Goal: Task Accomplishment & Management: Manage account settings

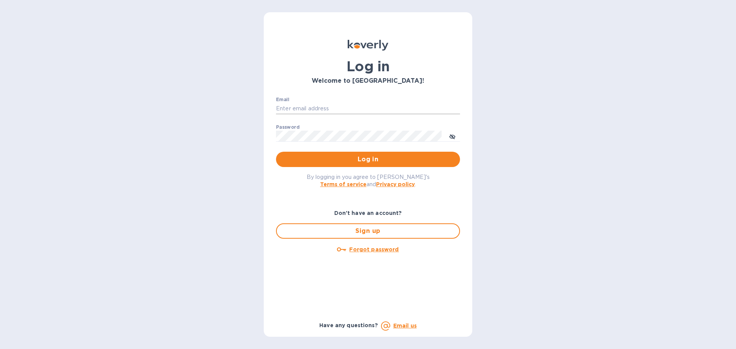
click at [304, 108] on input "Email" at bounding box center [368, 109] width 184 height 12
type input "kelly.christensen@shipspry.com"
click at [364, 155] on button "Log in" at bounding box center [368, 159] width 184 height 15
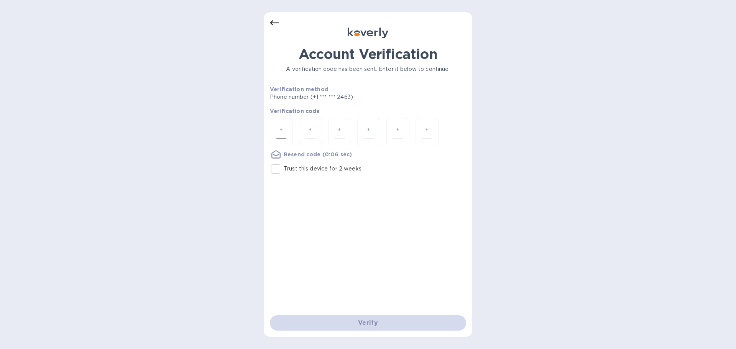
click at [277, 129] on div at bounding box center [281, 131] width 23 height 27
type input "8"
type input "6"
type input "9"
type input "4"
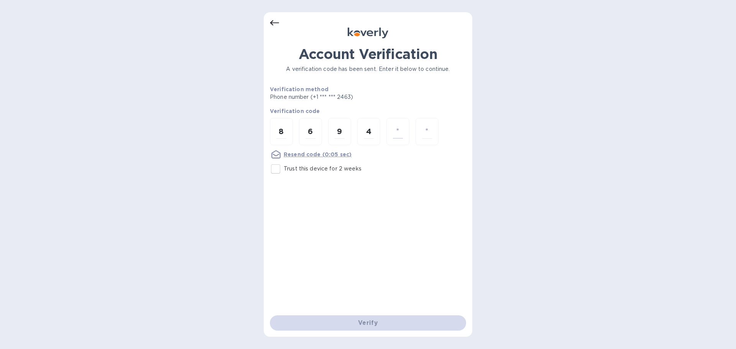
type input "3"
type input "0"
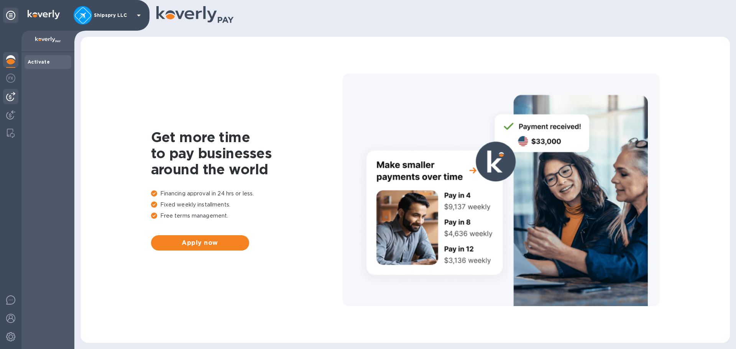
click at [11, 99] on img at bounding box center [10, 96] width 9 height 9
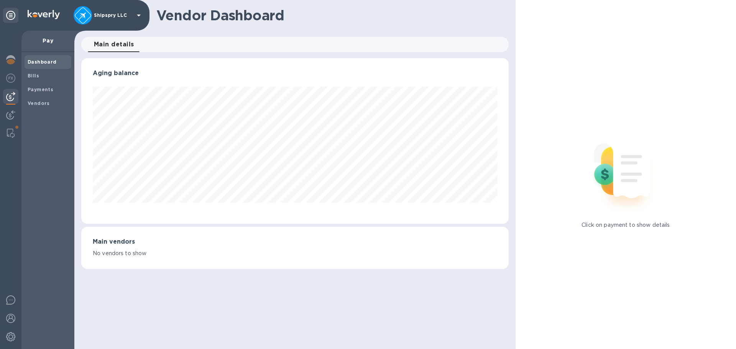
scroll to position [166, 427]
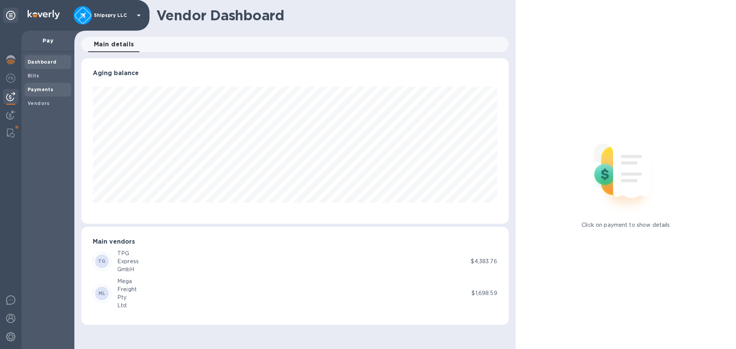
click at [41, 87] on b "Payments" at bounding box center [41, 90] width 26 height 6
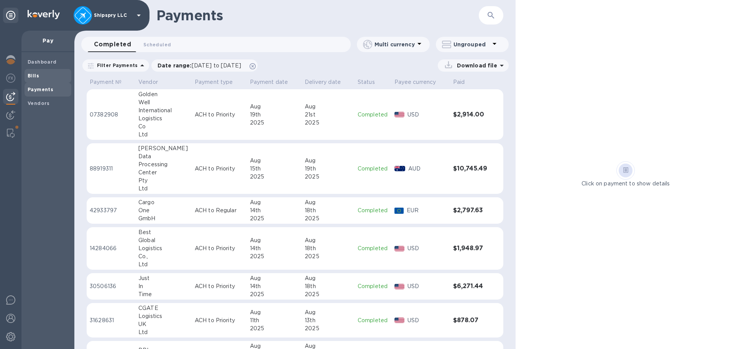
click at [36, 76] on b "Bills" at bounding box center [34, 76] width 12 height 6
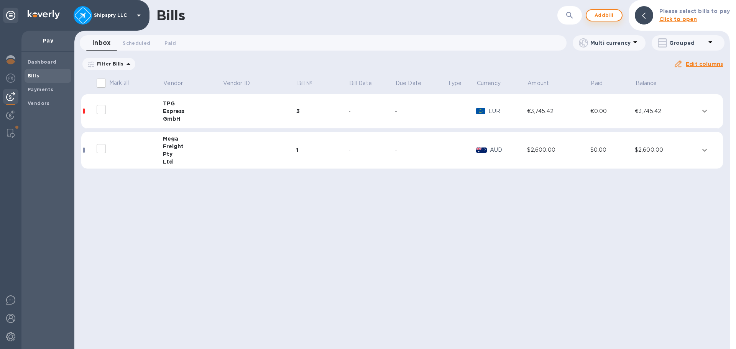
click at [609, 13] on span "Add bill" at bounding box center [604, 15] width 23 height 9
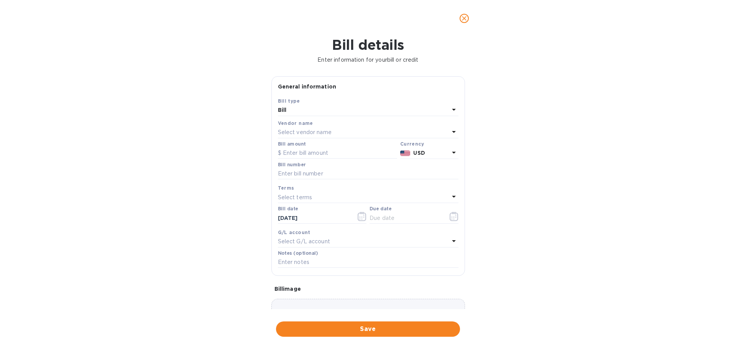
click at [314, 129] on p "Select vendor name" at bounding box center [305, 132] width 54 height 8
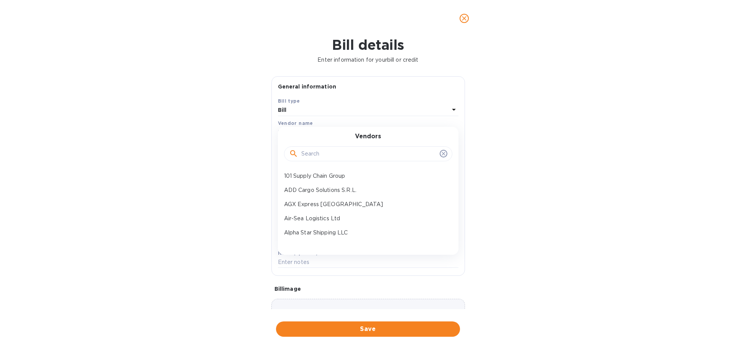
click at [316, 155] on input "text" at bounding box center [368, 154] width 135 height 12
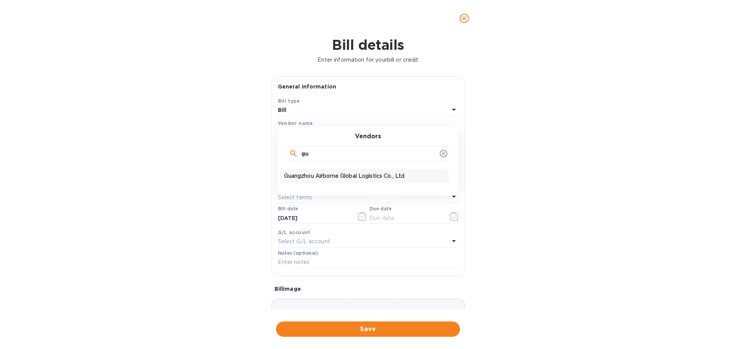
type input "gu"
click at [309, 177] on p "Guangzhou Airborne Global Logistics Co., Ltd" at bounding box center [365, 176] width 162 height 8
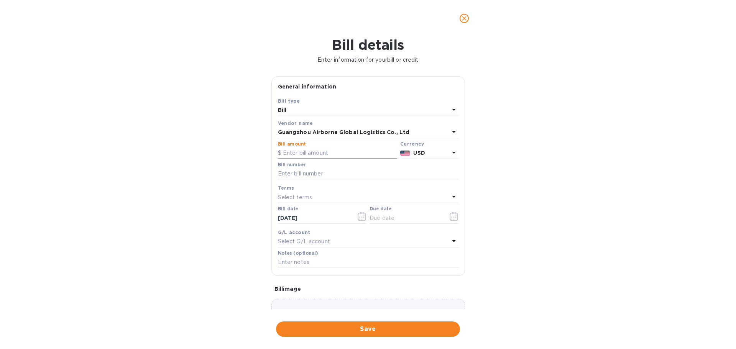
click at [302, 151] on input "text" at bounding box center [337, 154] width 119 height 12
type input "18,447.31"
type input "25060245 - 25070306"
click at [358, 216] on icon "button" at bounding box center [362, 216] width 9 height 9
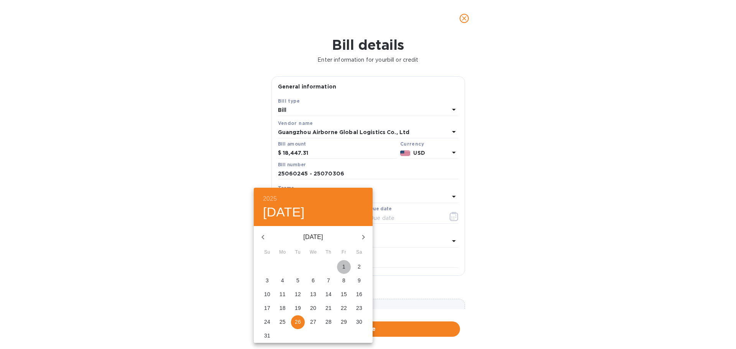
click at [341, 267] on span "1" at bounding box center [344, 267] width 14 height 8
type input "[DATE]"
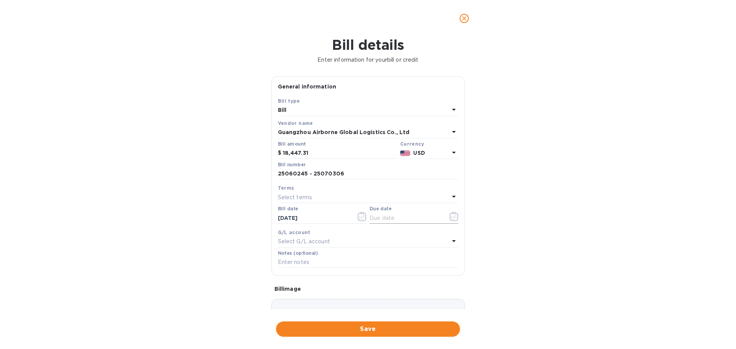
click at [452, 217] on icon "button" at bounding box center [454, 216] width 9 height 9
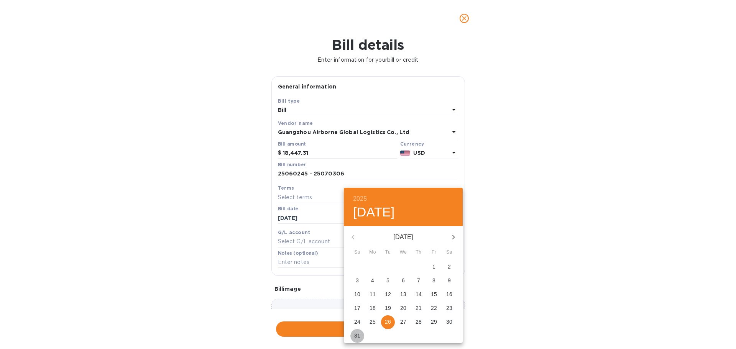
click at [357, 337] on p "31" at bounding box center [357, 336] width 6 height 8
type input "[DATE]"
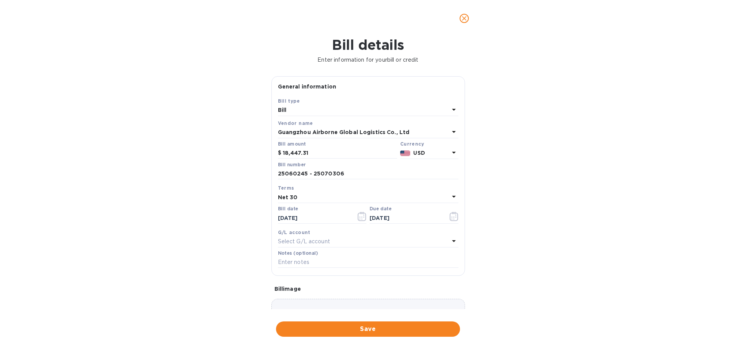
click at [308, 241] on p "Select G/L account" at bounding box center [304, 242] width 52 height 8
click at [313, 297] on div "Accounts Payable AccountsPayable" at bounding box center [365, 289] width 168 height 22
click at [298, 259] on input "text" at bounding box center [368, 263] width 181 height 12
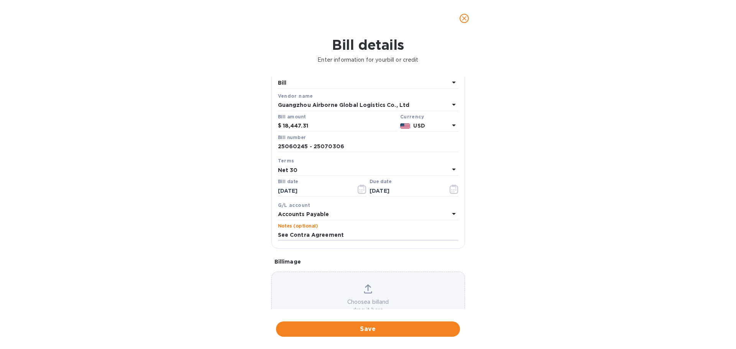
scroll to position [54, 0]
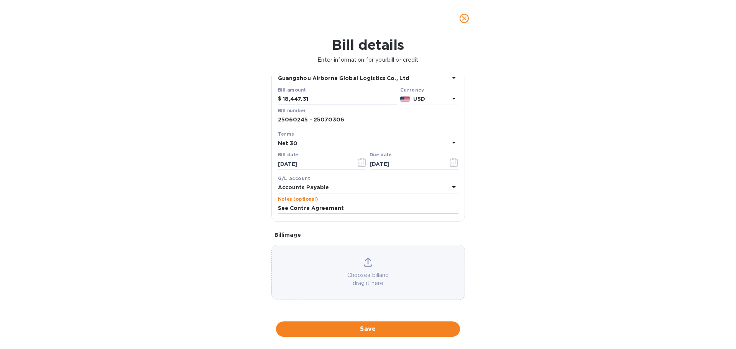
type input "See Contra Agreement"
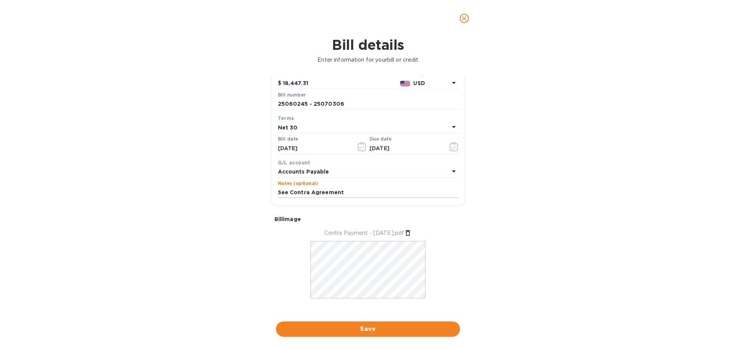
scroll to position [77, 0]
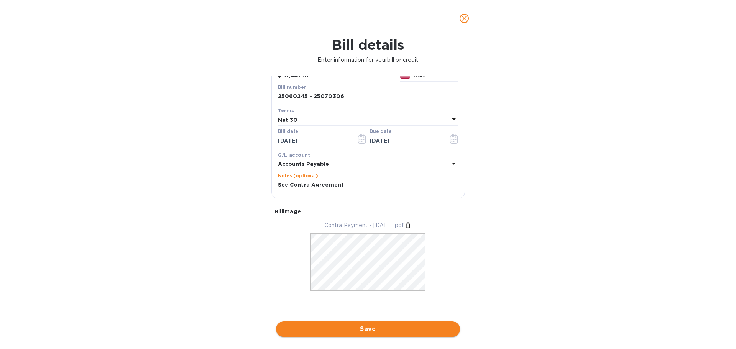
click at [357, 329] on span "Save" at bounding box center [368, 329] width 172 height 9
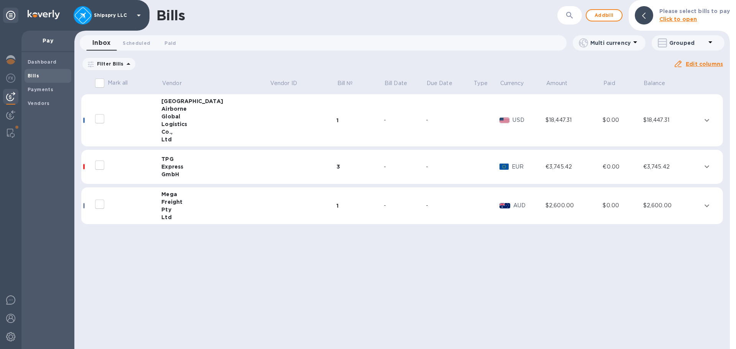
click at [275, 161] on td at bounding box center [303, 167] width 67 height 35
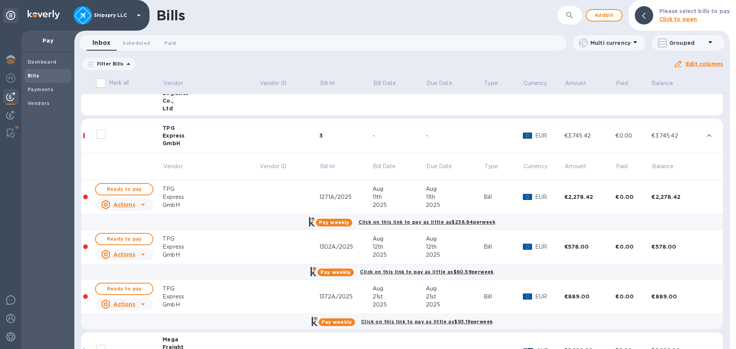
scroll to position [62, 0]
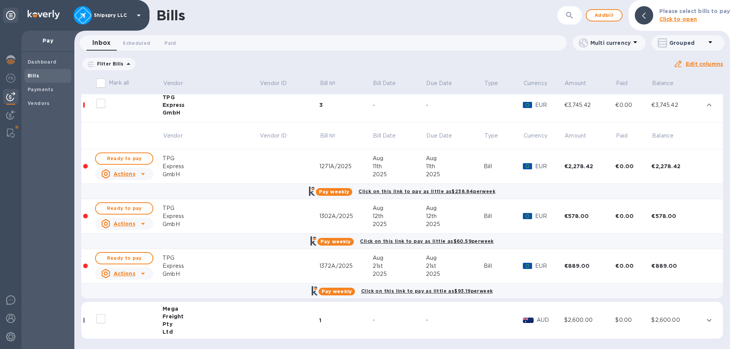
click at [128, 119] on td at bounding box center [129, 105] width 68 height 35
click at [270, 112] on td at bounding box center [289, 105] width 60 height 35
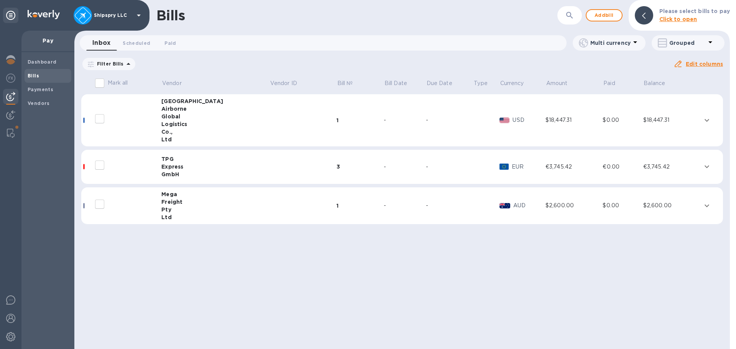
scroll to position [0, 0]
click at [8, 118] on img at bounding box center [10, 114] width 9 height 9
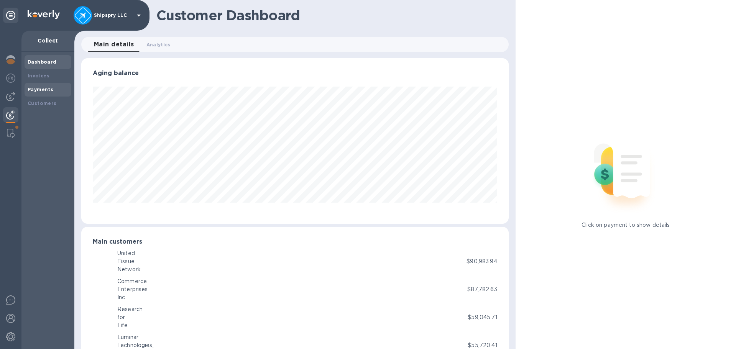
scroll to position [383291, 383032]
click at [34, 90] on b "Payments" at bounding box center [41, 90] width 26 height 6
